Goal: Find specific page/section: Find specific page/section

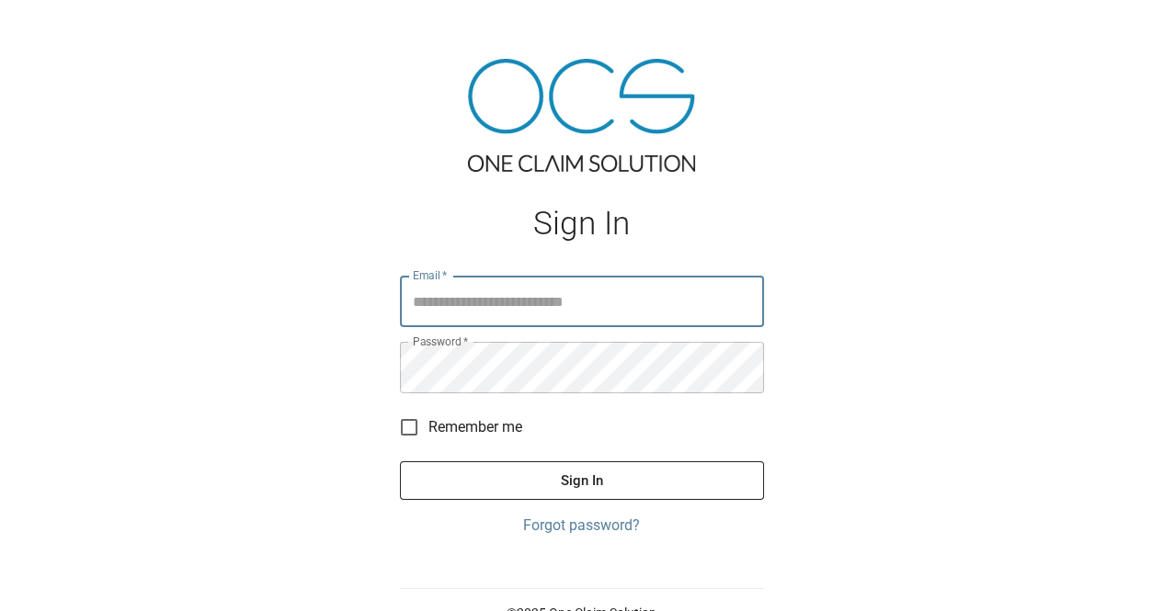
click at [508, 299] on input "Email   *" at bounding box center [582, 301] width 364 height 51
type input "**********"
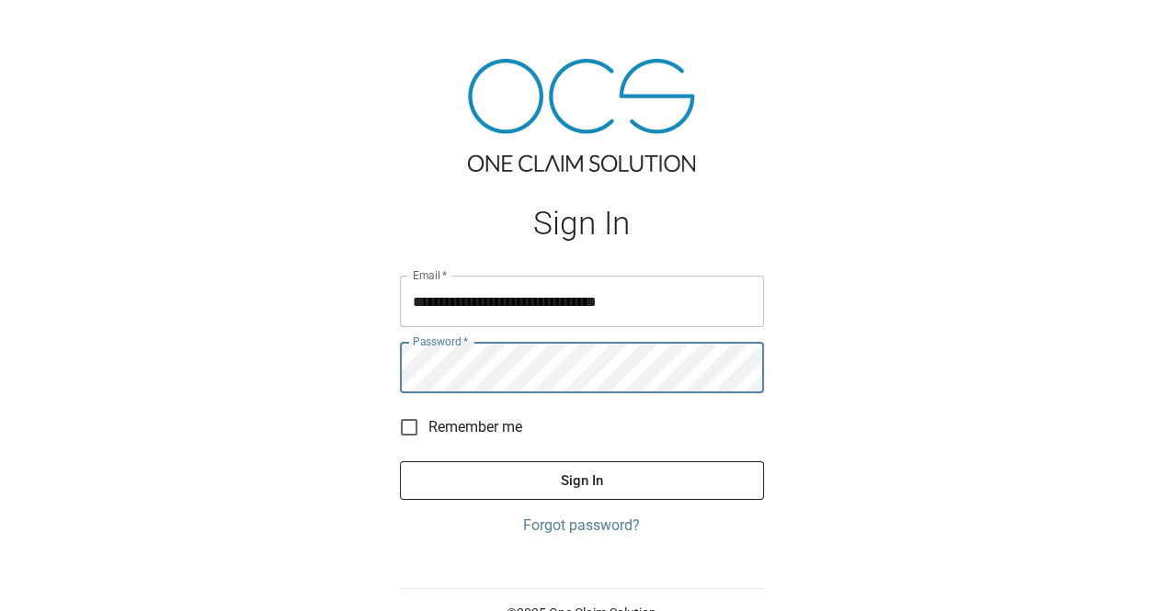
click at [400, 462] on button "Sign In" at bounding box center [582, 481] width 364 height 39
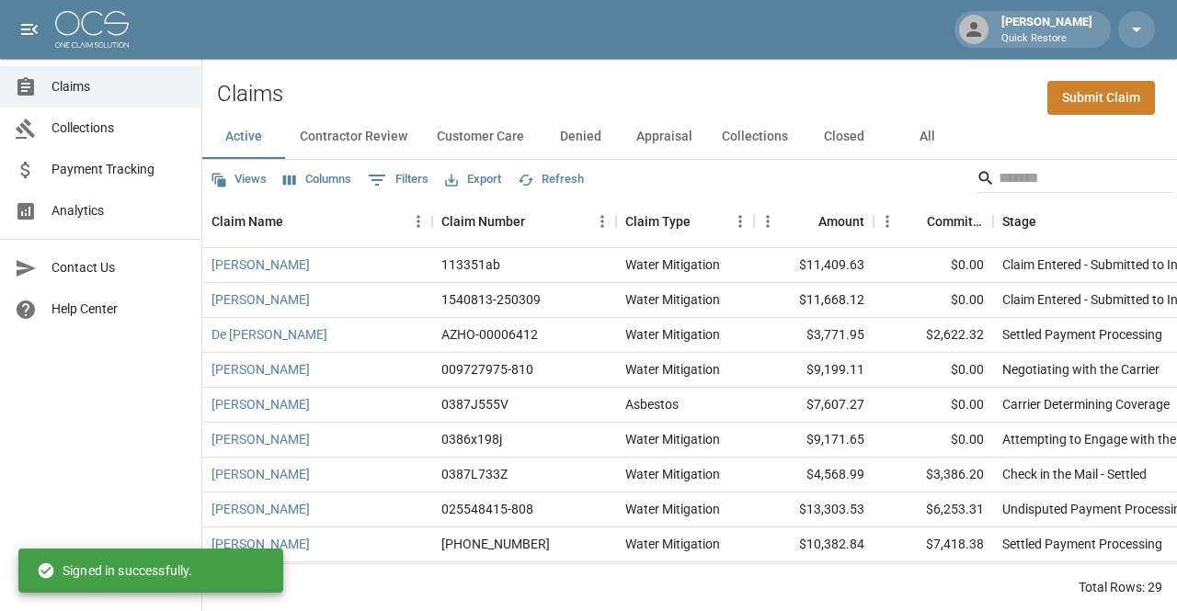
click at [131, 203] on span "Analytics" at bounding box center [118, 210] width 135 height 19
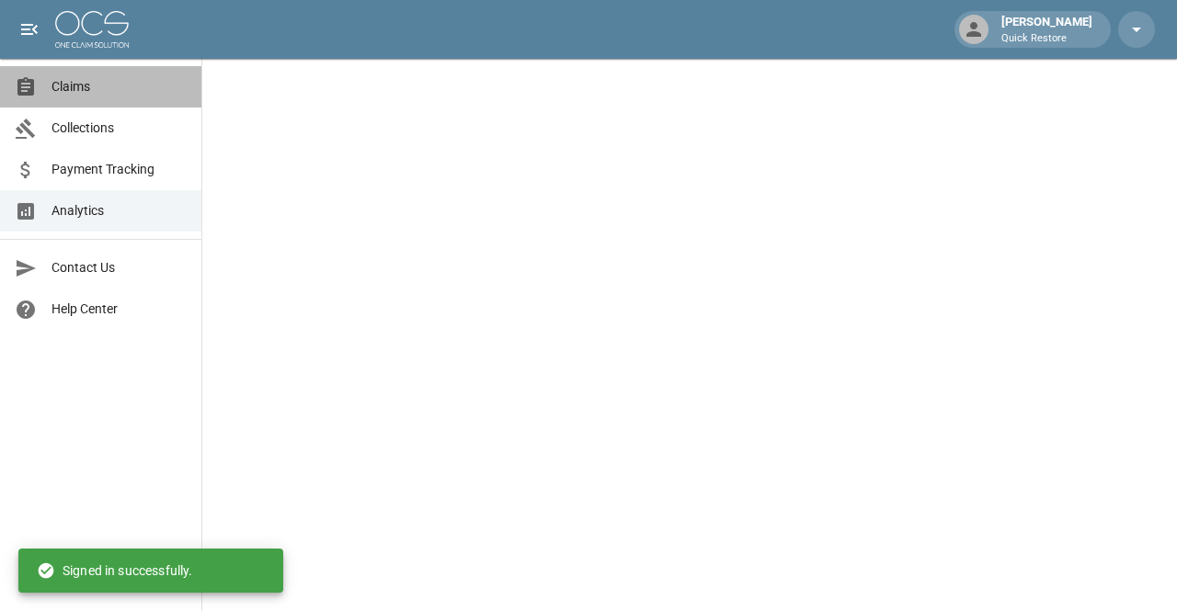
click at [110, 90] on span "Claims" at bounding box center [118, 86] width 135 height 19
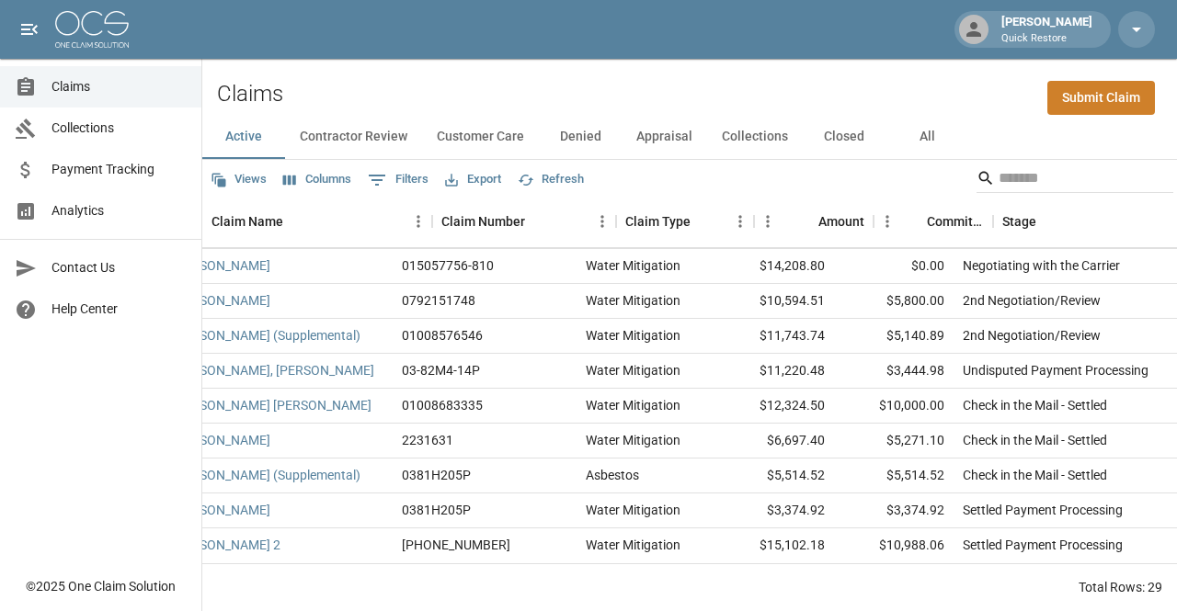
scroll to position [711, 0]
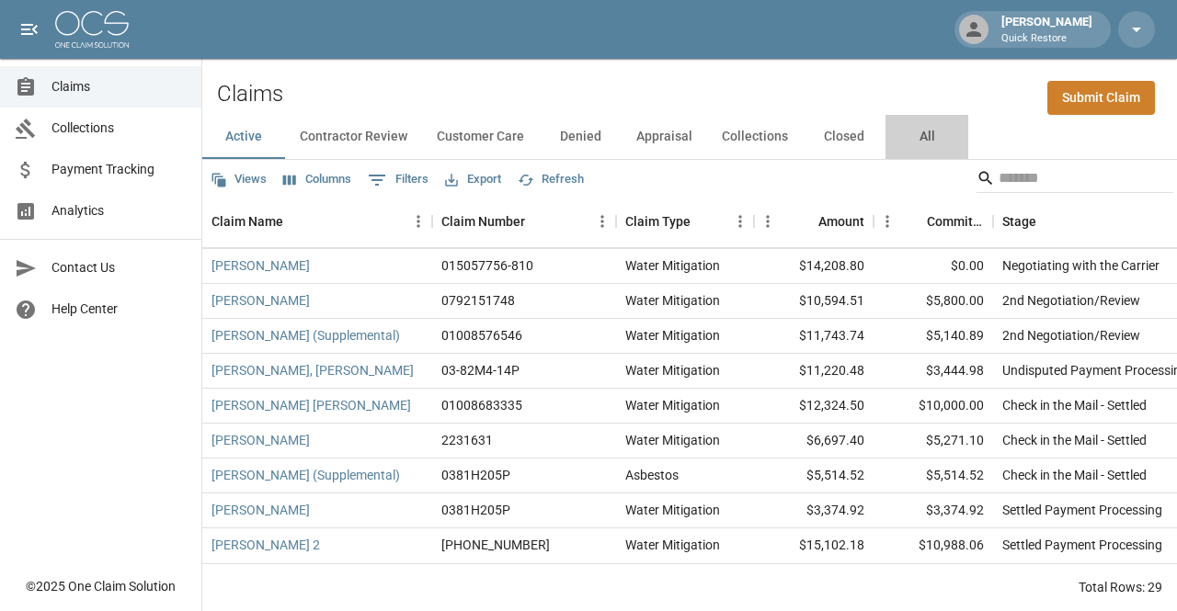
click at [922, 137] on button "All" at bounding box center [926, 137] width 83 height 44
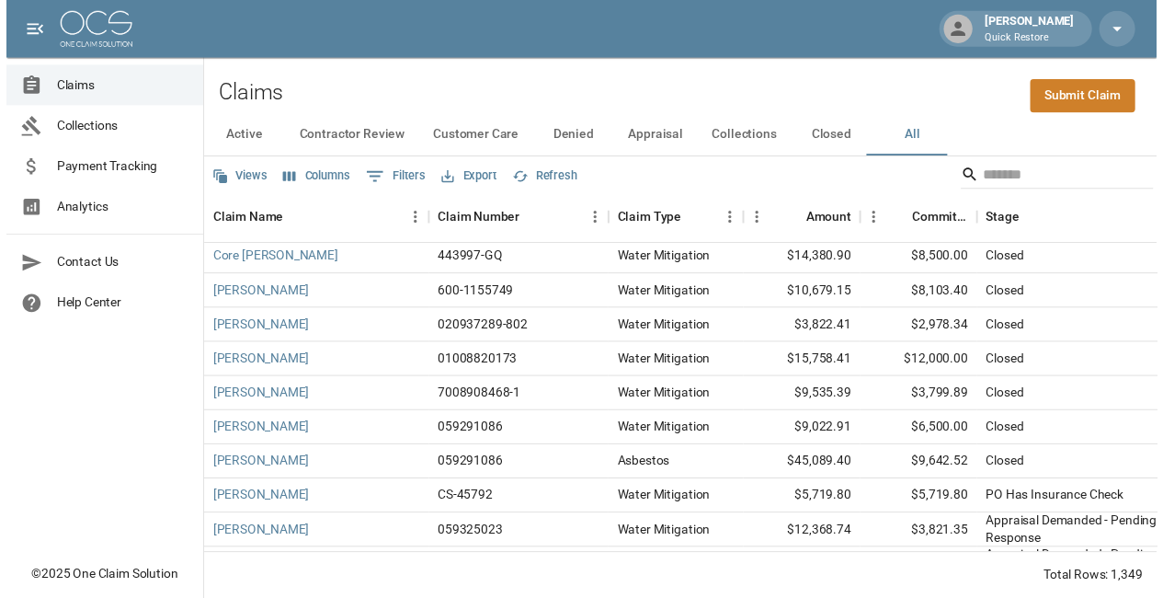
scroll to position [1563, 0]
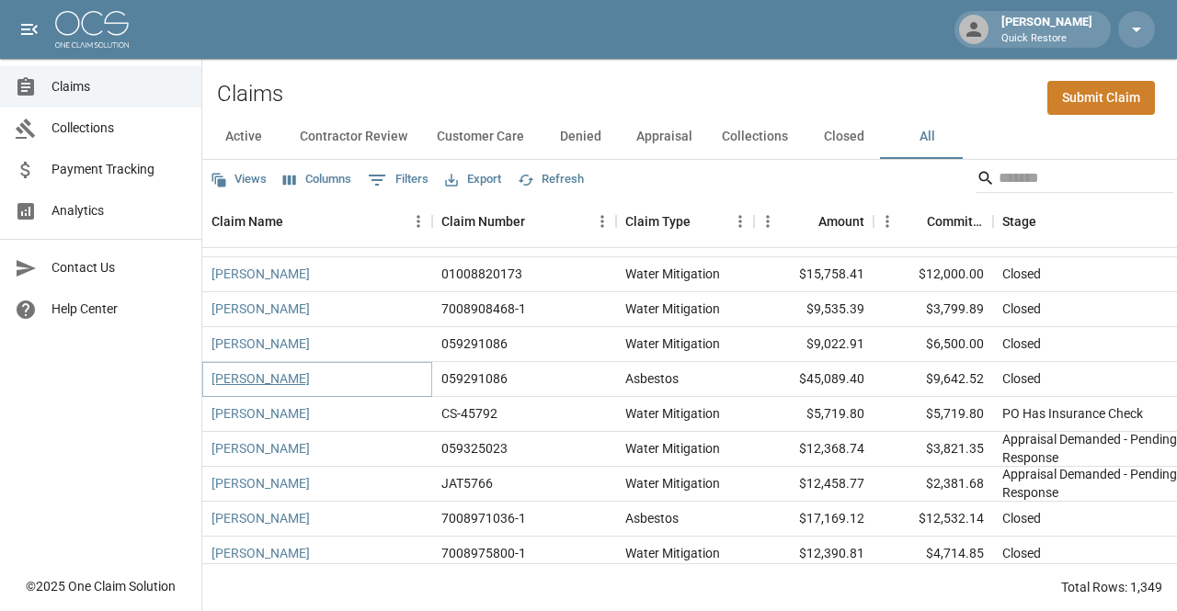
click at [233, 383] on link "[PERSON_NAME]" at bounding box center [260, 379] width 98 height 18
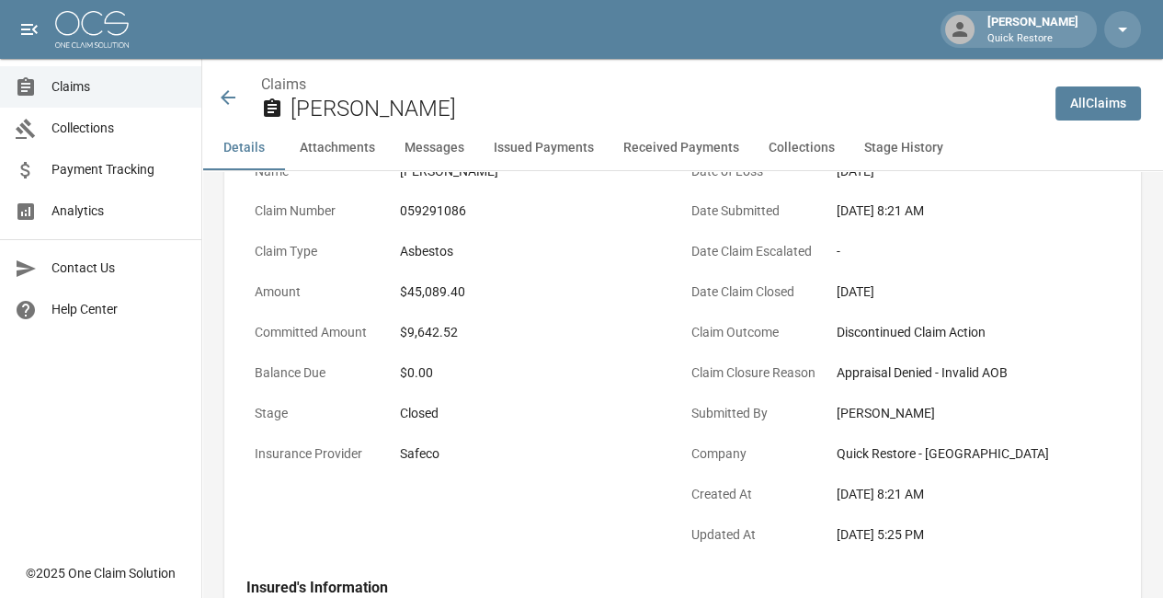
scroll to position [76, 0]
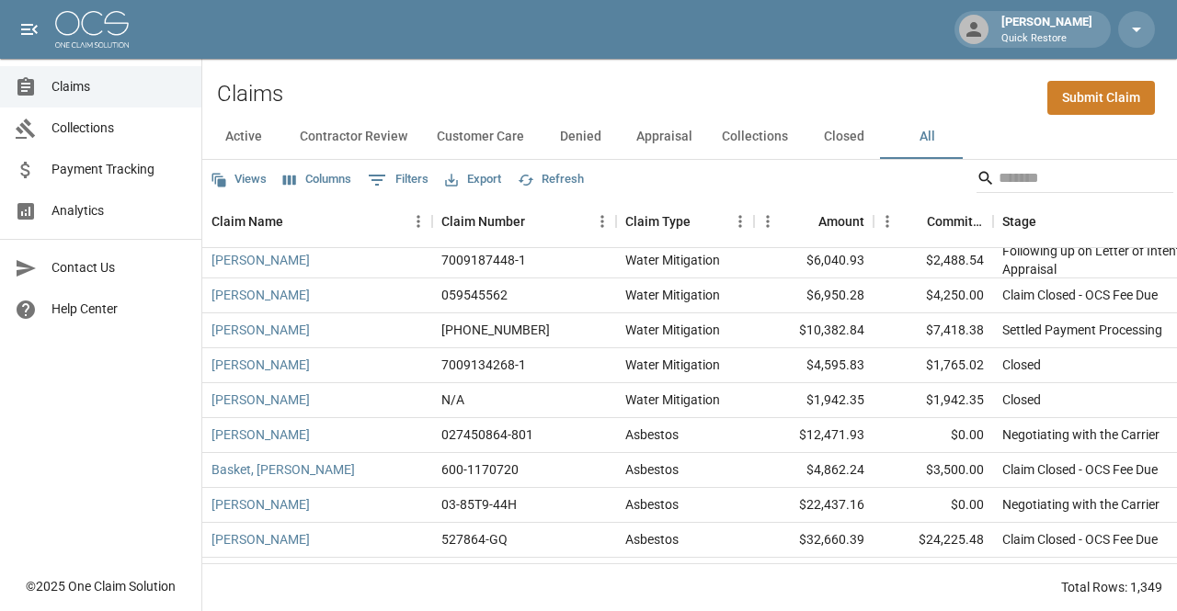
scroll to position [460, 0]
